Goal: Information Seeking & Learning: Learn about a topic

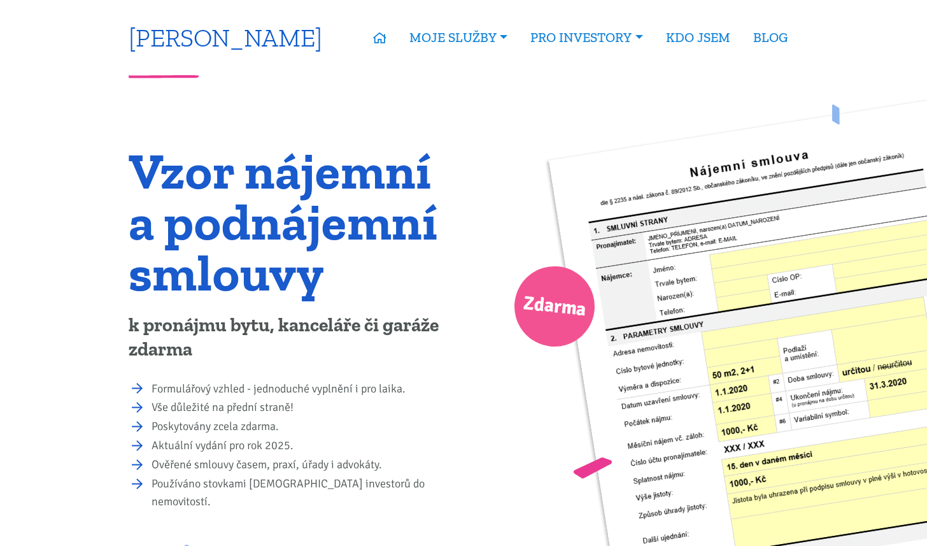
click at [257, 41] on link "[PERSON_NAME]" at bounding box center [226, 37] width 194 height 25
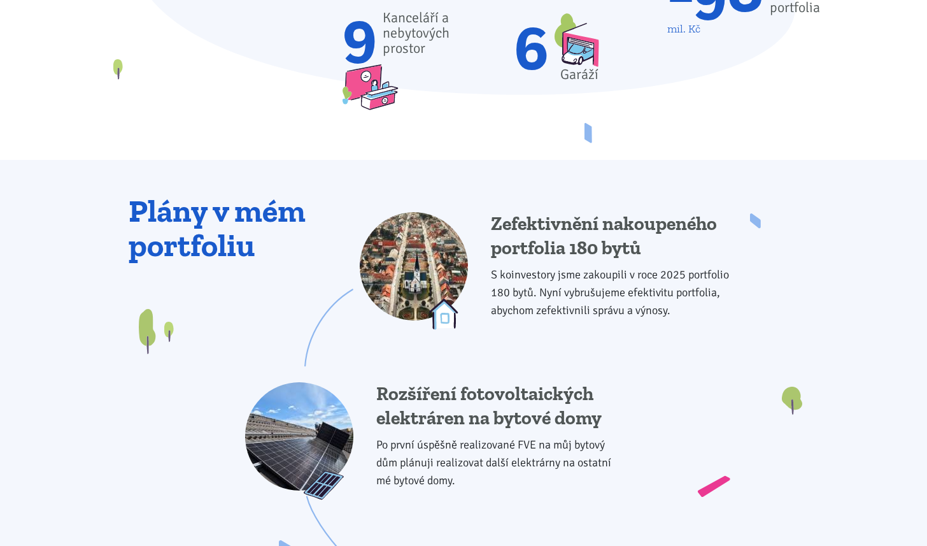
scroll to position [1001, 0]
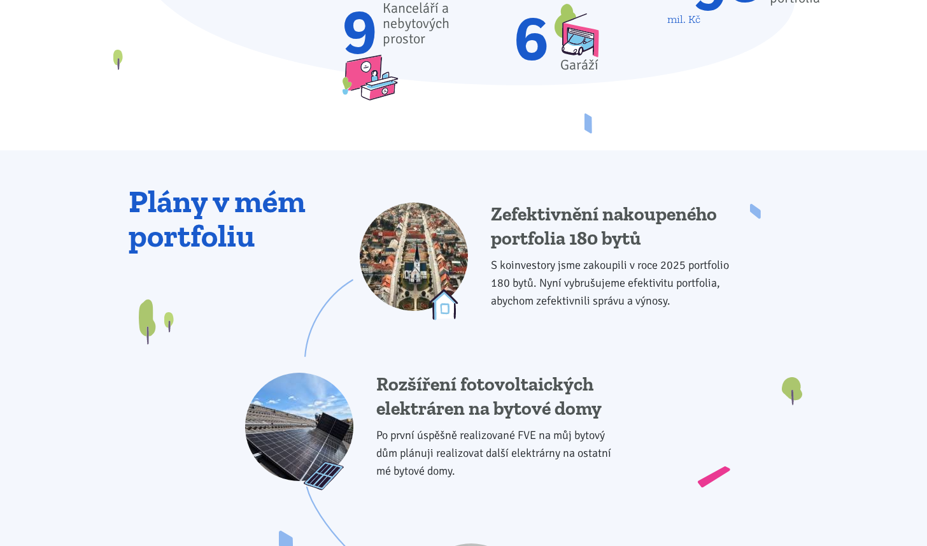
click at [268, 207] on div "Zefektivnění nakoupeného portfolia 180 bytů S koinvestory jsme zakoupili v roce…" at bounding box center [464, 418] width 671 height 467
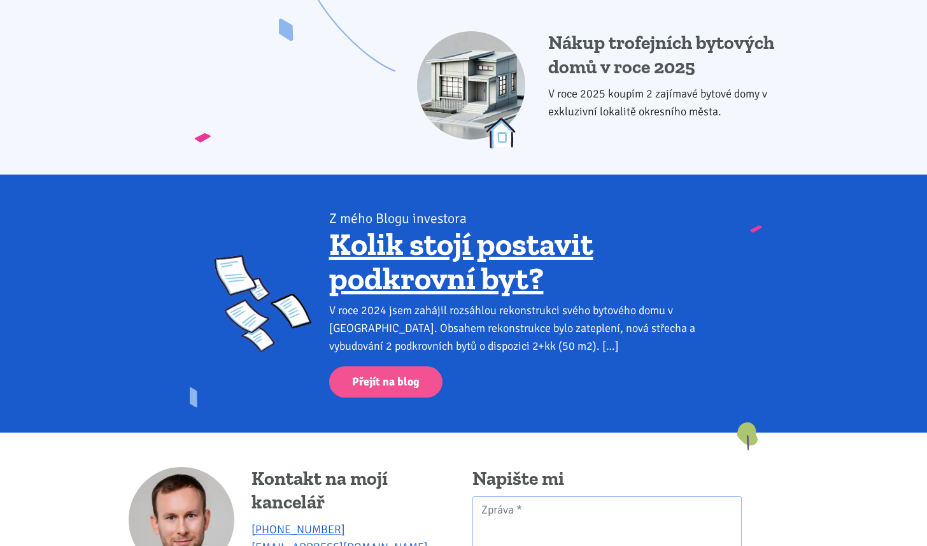
scroll to position [1708, 0]
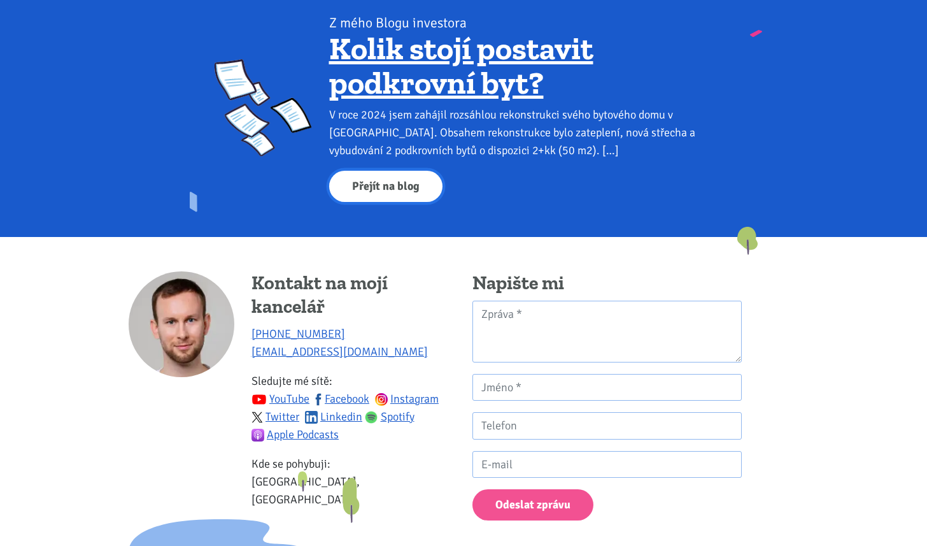
click at [378, 196] on link "Přejít na blog" at bounding box center [385, 186] width 113 height 31
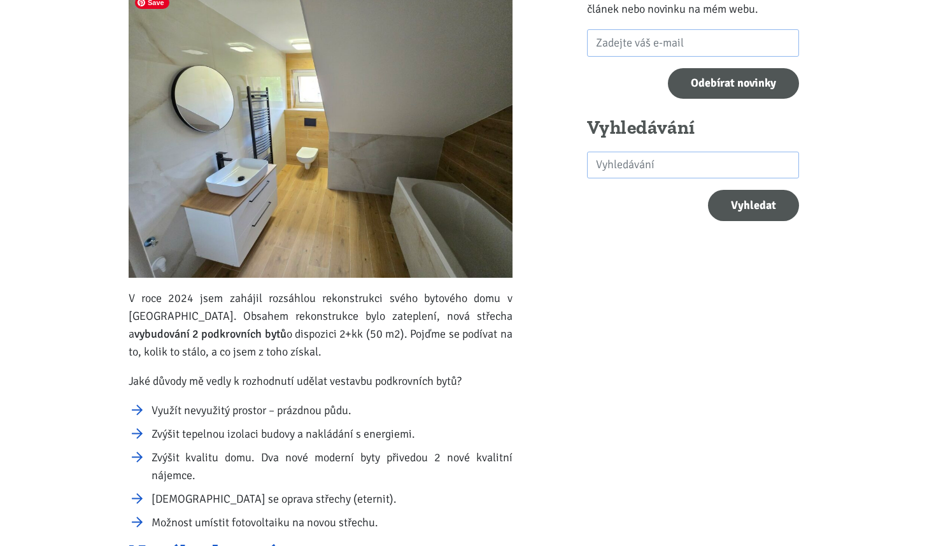
scroll to position [291, 0]
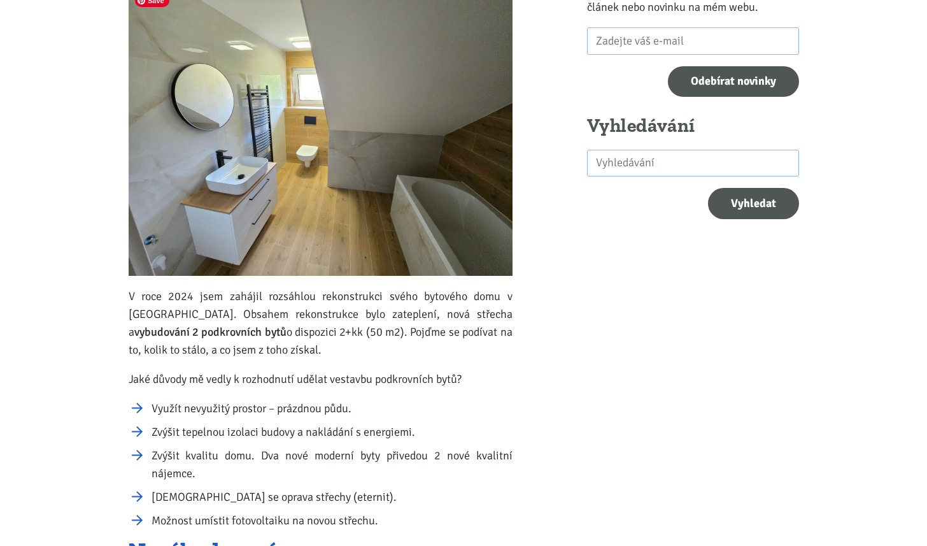
click at [430, 98] on img at bounding box center [321, 132] width 384 height 288
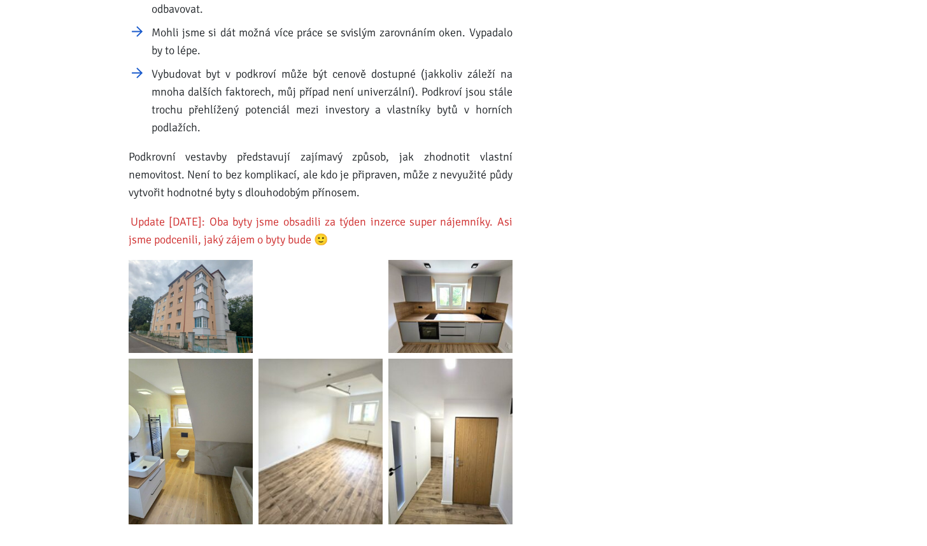
scroll to position [1831, 0]
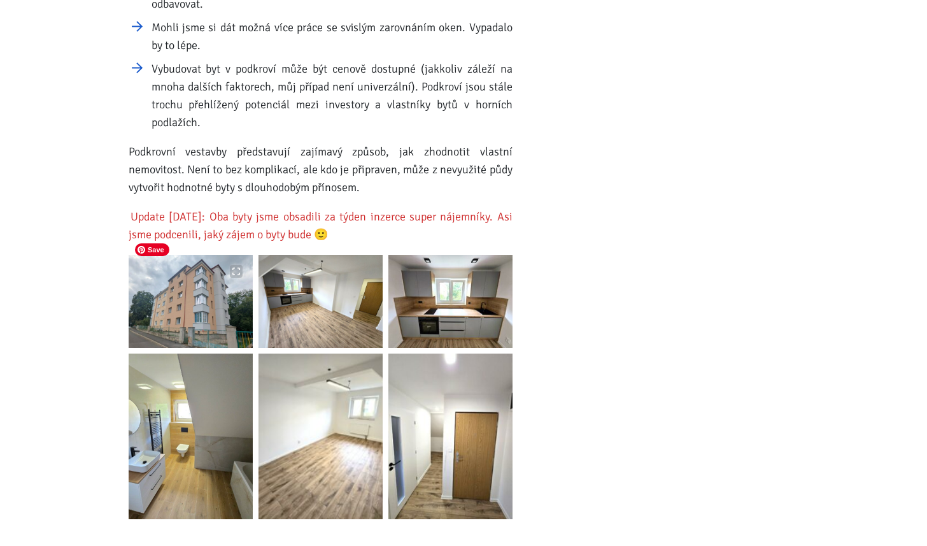
click at [203, 273] on img at bounding box center [191, 301] width 124 height 93
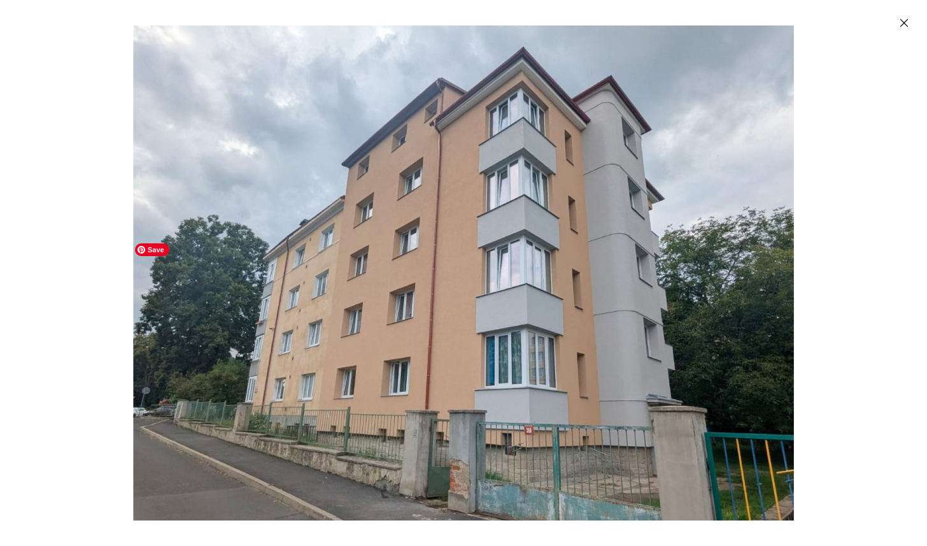
click at [736, 205] on img "Enlarged image" at bounding box center [463, 272] width 661 height 495
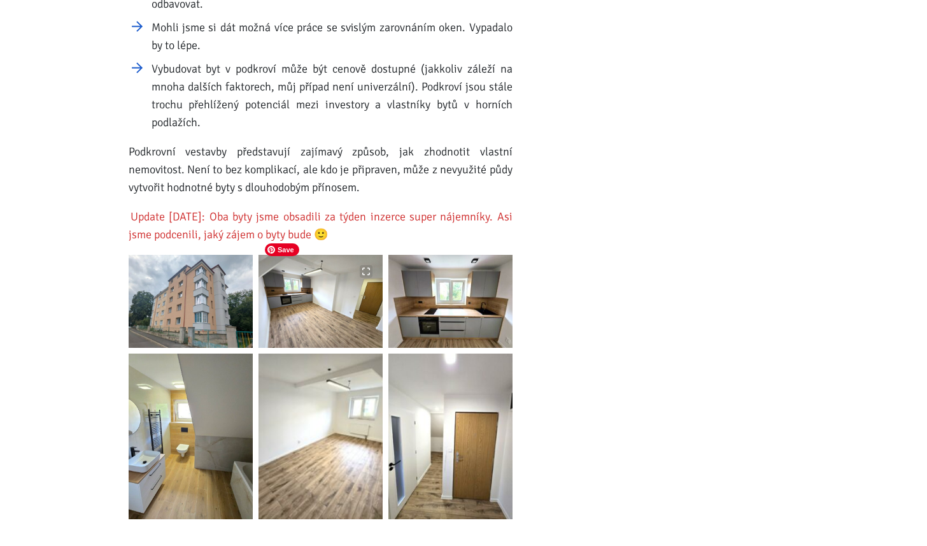
click at [371, 309] on img at bounding box center [321, 301] width 124 height 93
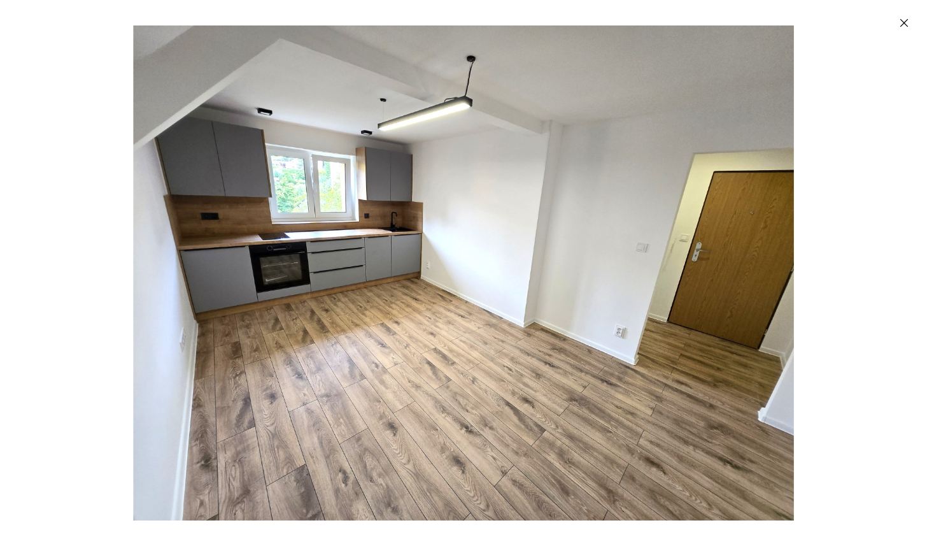
click at [838, 268] on div "Enlarged image" at bounding box center [463, 273] width 927 height 546
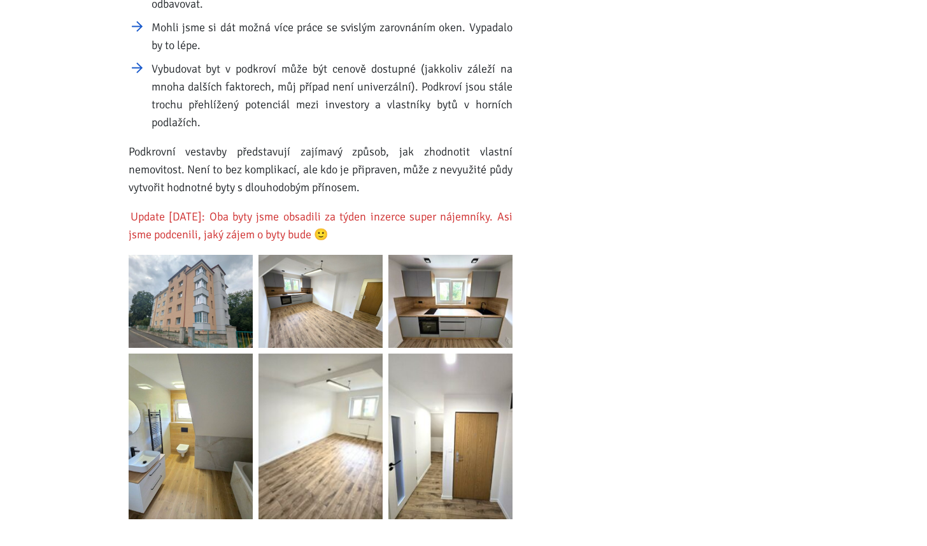
click at [487, 290] on img at bounding box center [451, 301] width 124 height 93
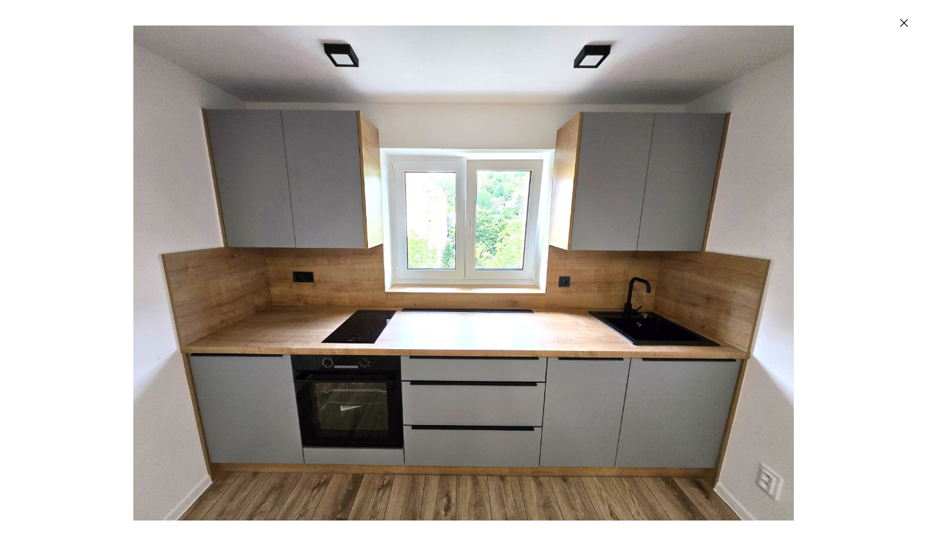
click at [840, 240] on div "Enlarged image" at bounding box center [463, 273] width 927 height 546
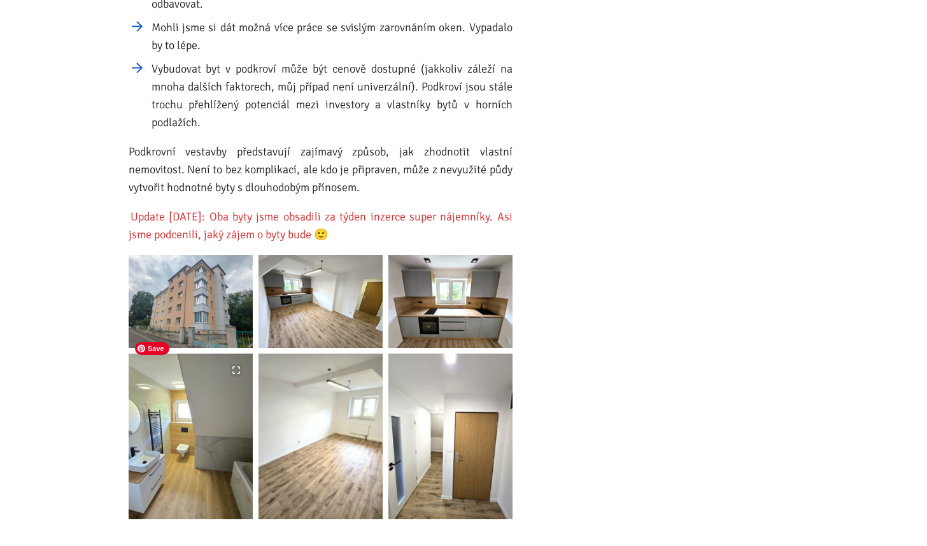
click at [197, 415] on img at bounding box center [191, 437] width 124 height 166
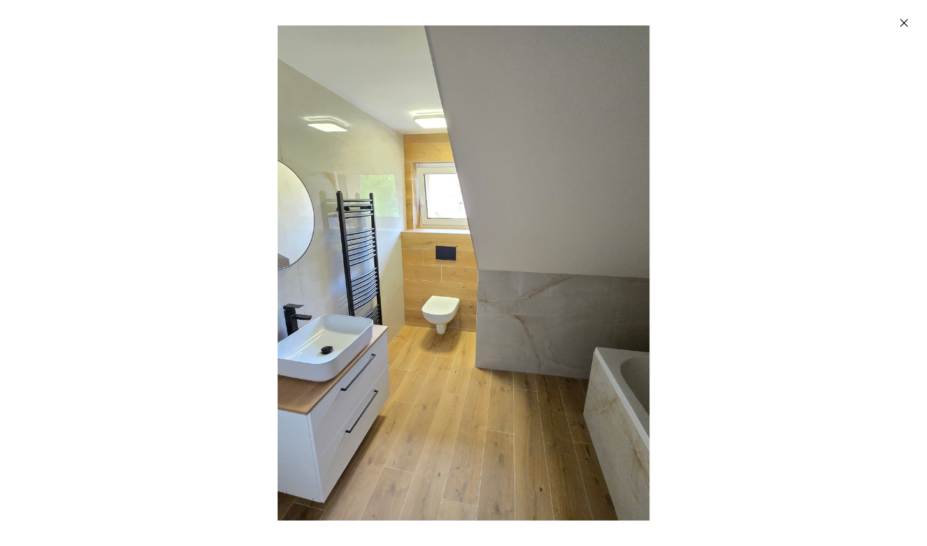
click at [202, 406] on div "Enlarged image" at bounding box center [463, 273] width 927 height 546
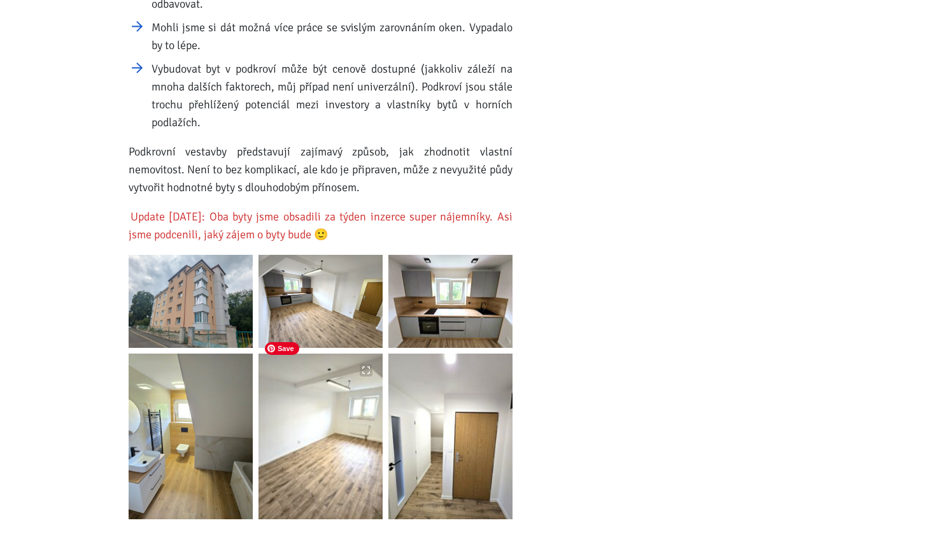
click at [310, 440] on img at bounding box center [321, 437] width 124 height 166
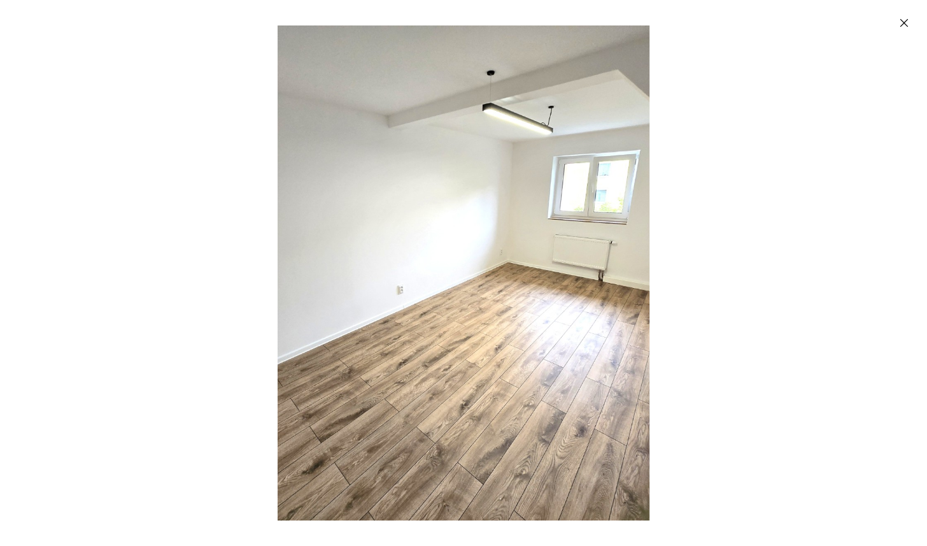
click at [199, 408] on div "Enlarged image" at bounding box center [463, 273] width 927 height 546
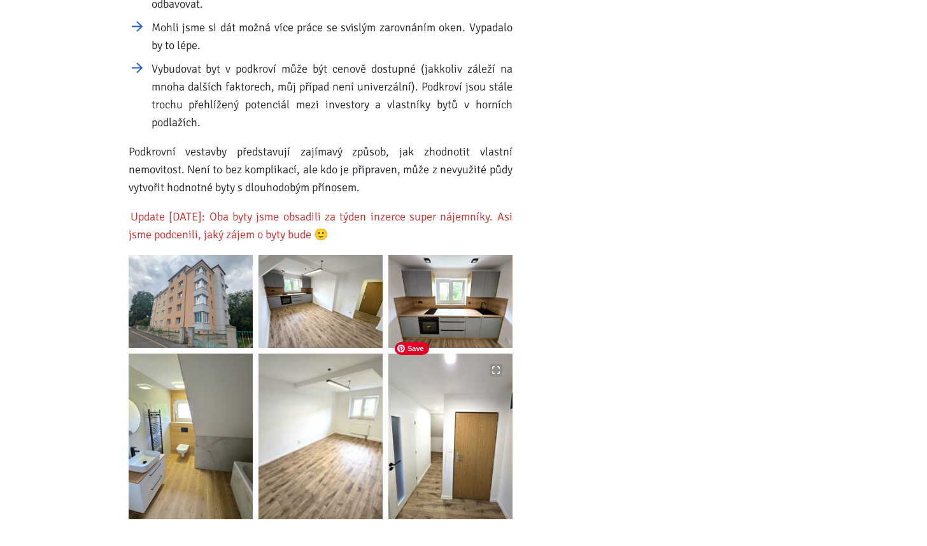
click at [417, 428] on img at bounding box center [451, 437] width 124 height 166
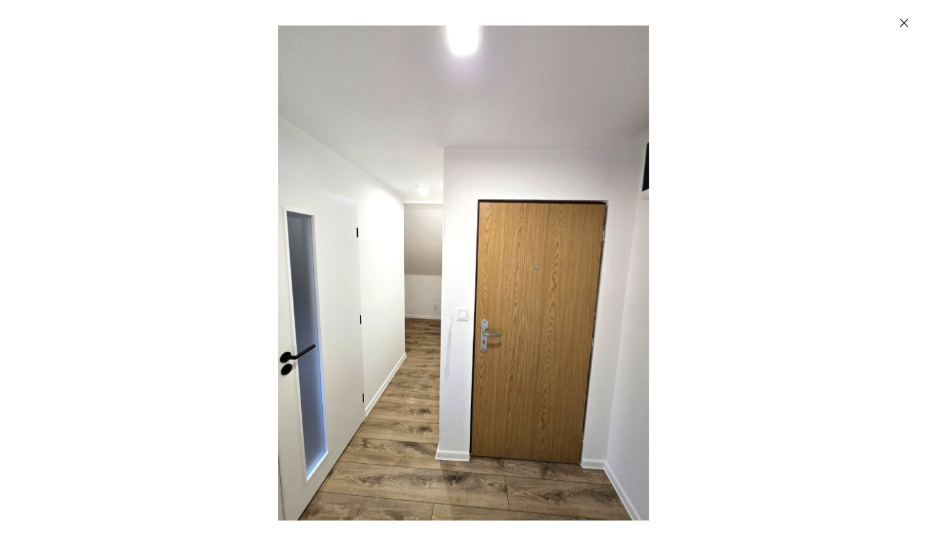
click at [220, 371] on div "Enlarged image" at bounding box center [463, 273] width 927 height 546
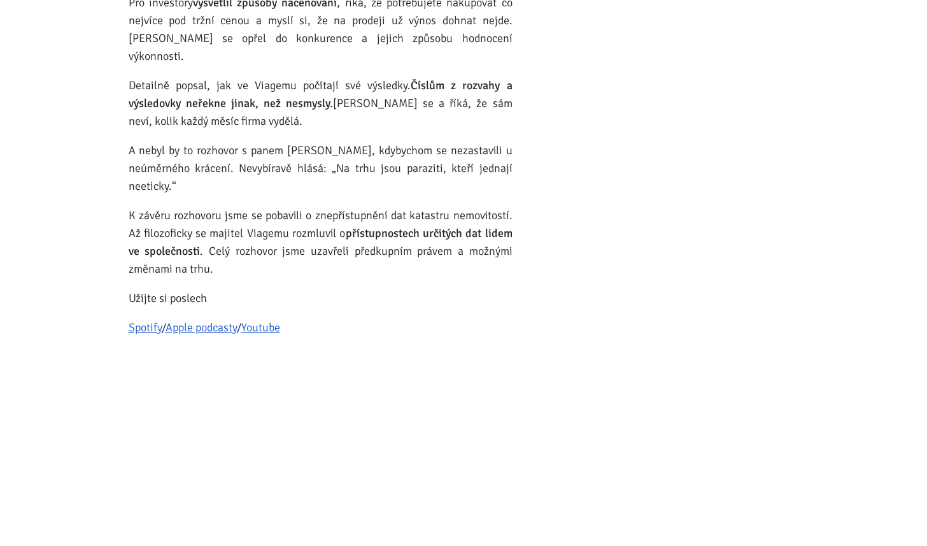
scroll to position [20207, 0]
